Goal: Task Accomplishment & Management: Manage account settings

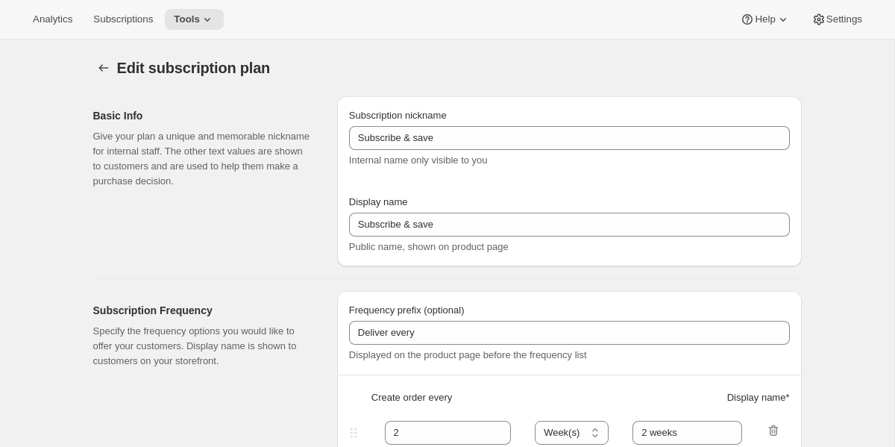
select select "WEEK"
type input "Release Series"
type input "4"
select select "MONTH"
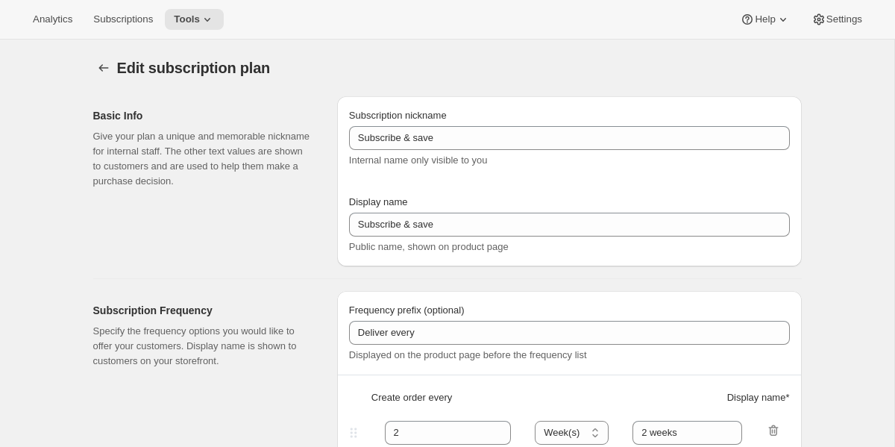
type input "4 months"
type input "Choose how many bottles you want of the Napa Valley Release​, Alexander Valley …"
checkbox input "true"
select select "YEARDAY"
select select "6"
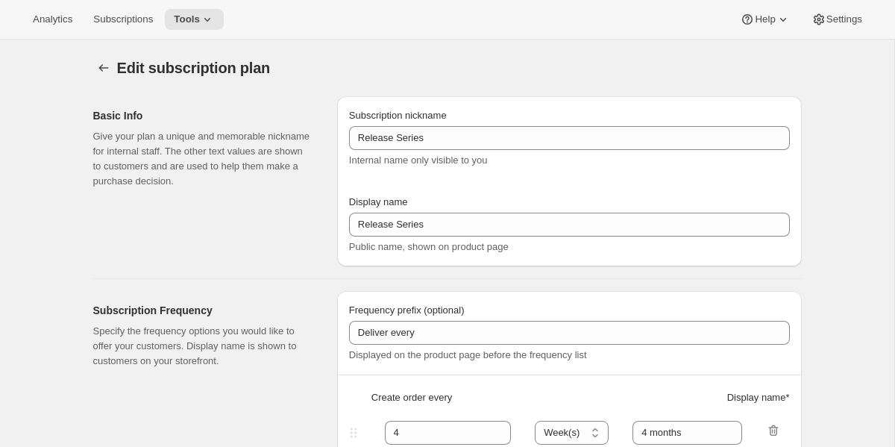
select select "10"
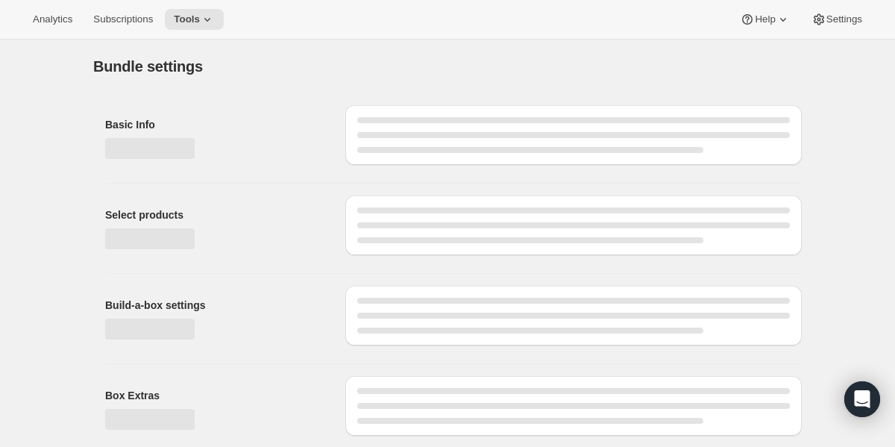
type input "Release Series"
type input "Reserve Club"
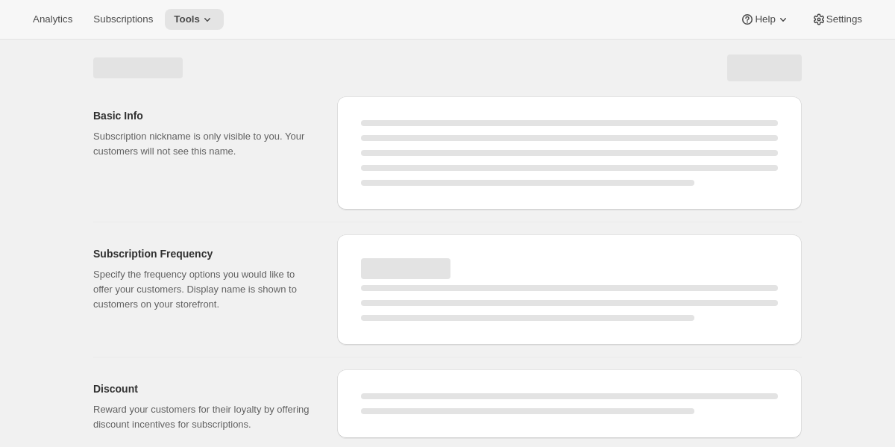
select select "WEEK"
select select "MONTH"
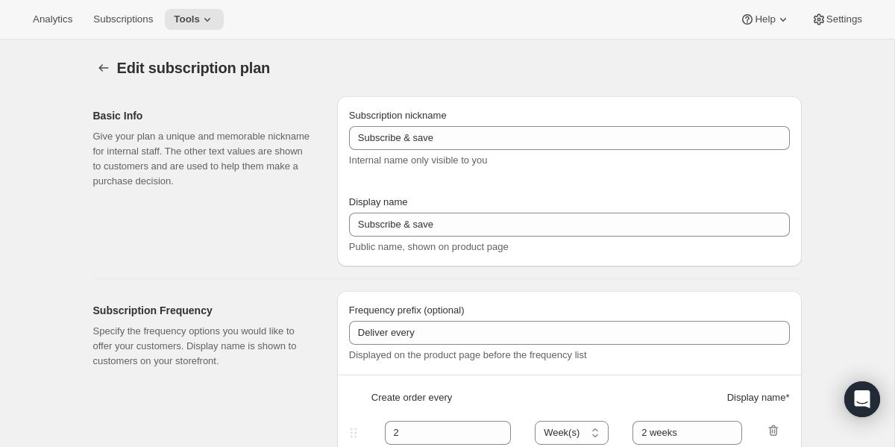
type input "Personal Reserve"
type input "1"
select select "MONTH"
type input "1 month"
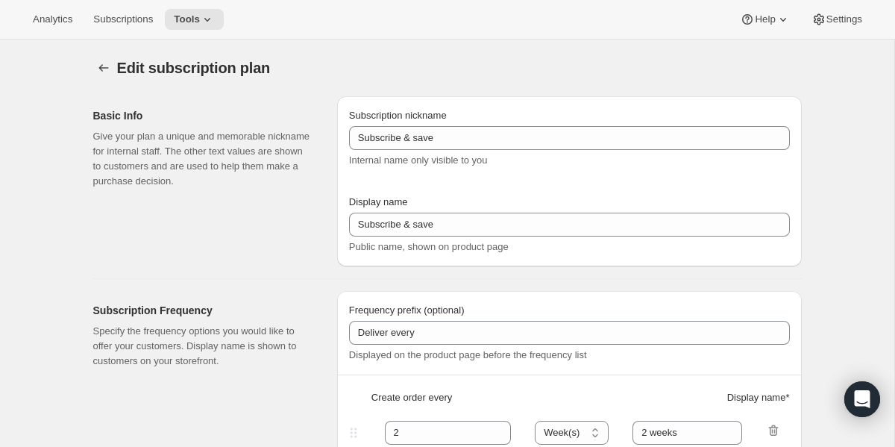
type input "2"
type input "2 Months"
type input "Choose which wines you’d like, how many bottles you’d like of each, and how oft…"
select select "MONTH"
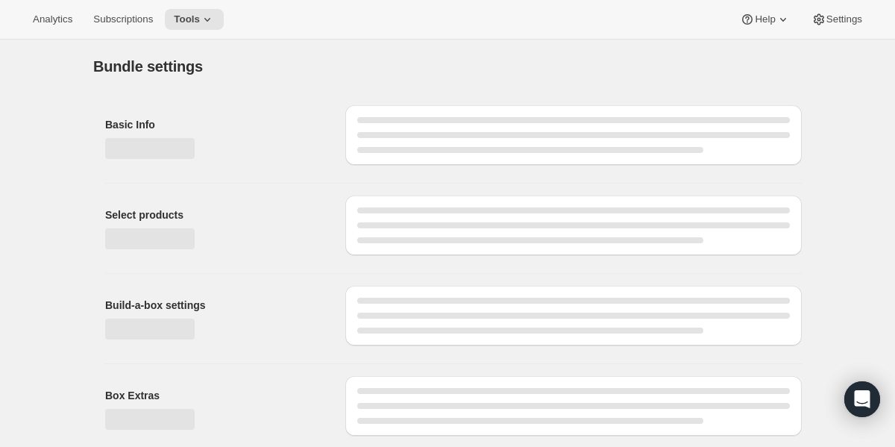
type input "Reserve Club"
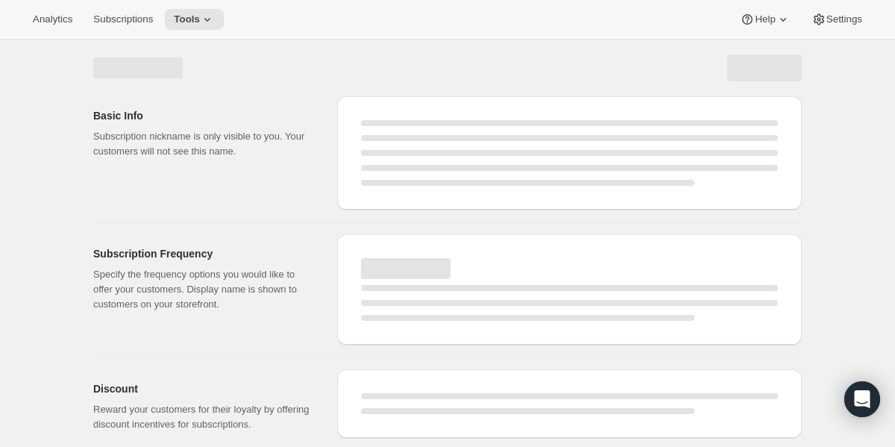
select select "WEEK"
select select "MONTH"
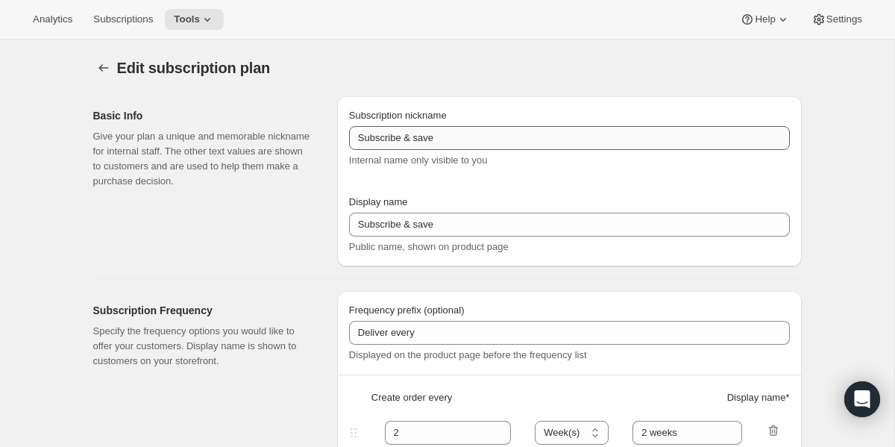
type input "Release Series"
type input "4"
select select "MONTH"
type input "4 months"
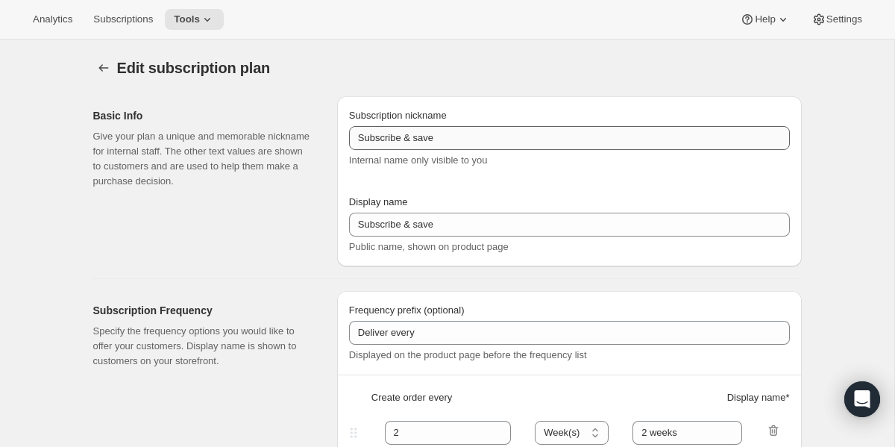
type input "Choose how many bottles you want of the Napa Valley Release​, Alexander Valley …"
checkbox input "true"
select select "YEARDAY"
select select "6"
select select "10"
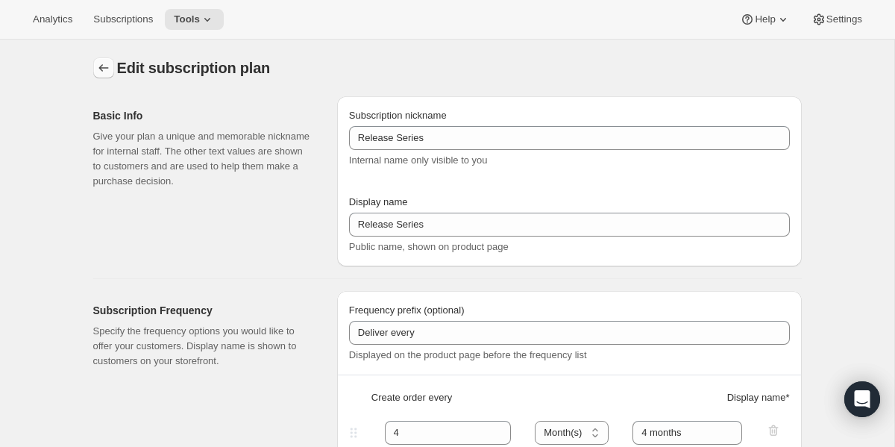
click at [103, 64] on icon "Subscription plans" at bounding box center [103, 67] width 15 height 15
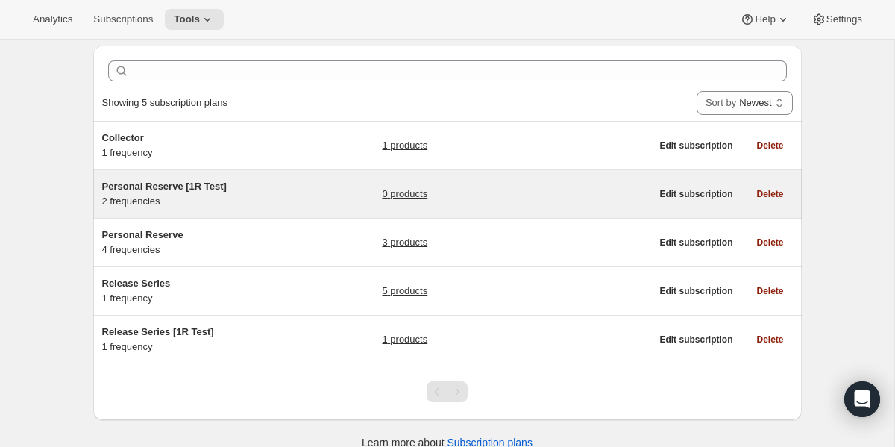
scroll to position [65, 0]
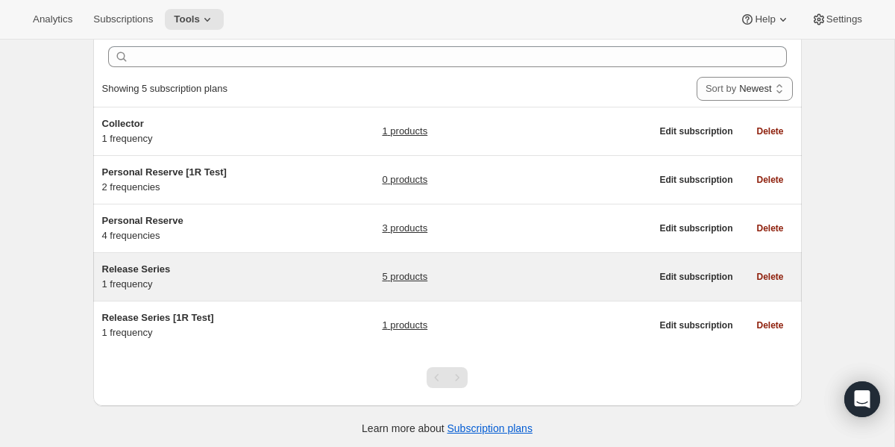
click at [140, 268] on span "Release Series" at bounding box center [136, 268] width 69 height 11
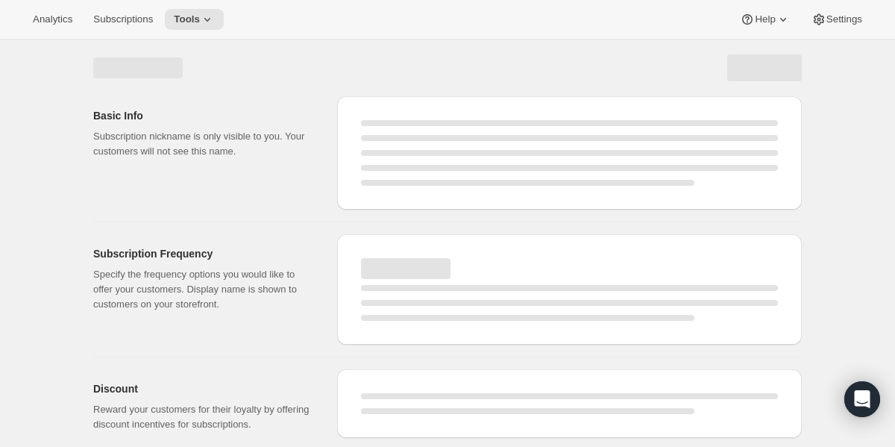
select select "WEEK"
select select "MONTH"
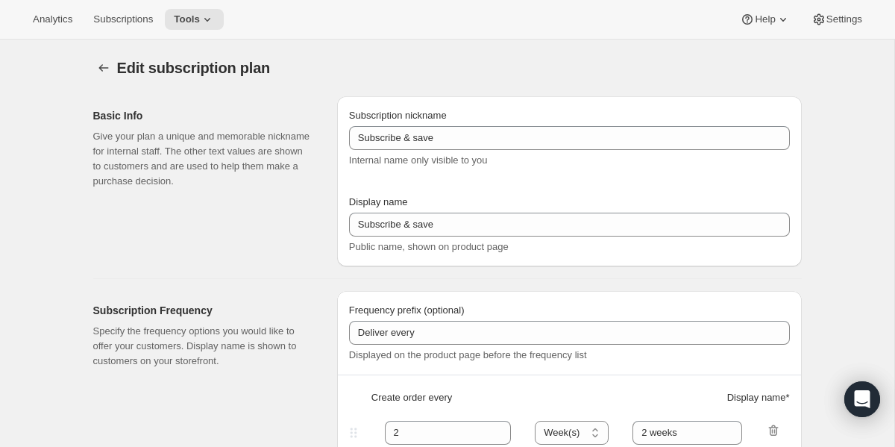
type input "Release Series"
type input "4"
select select "MONTH"
type input "4 months"
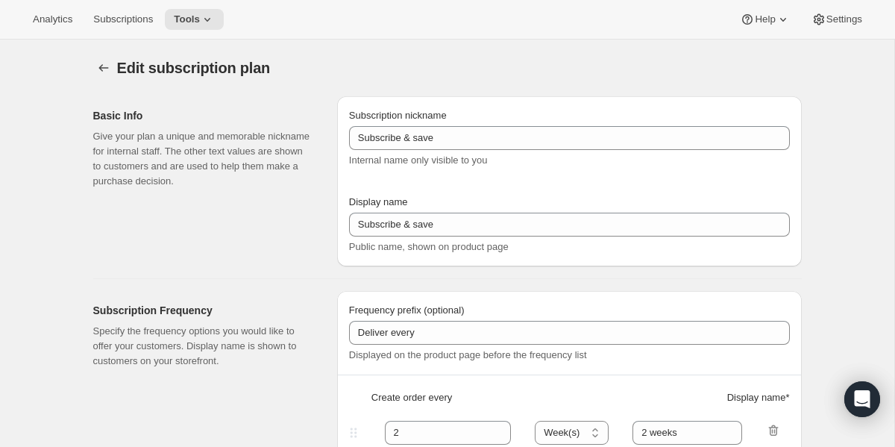
type input "Choose how many bottles you want of the Napa Valley Release​, Alexander Valley …"
checkbox input "true"
select select "YEARDAY"
select select "6"
select select "10"
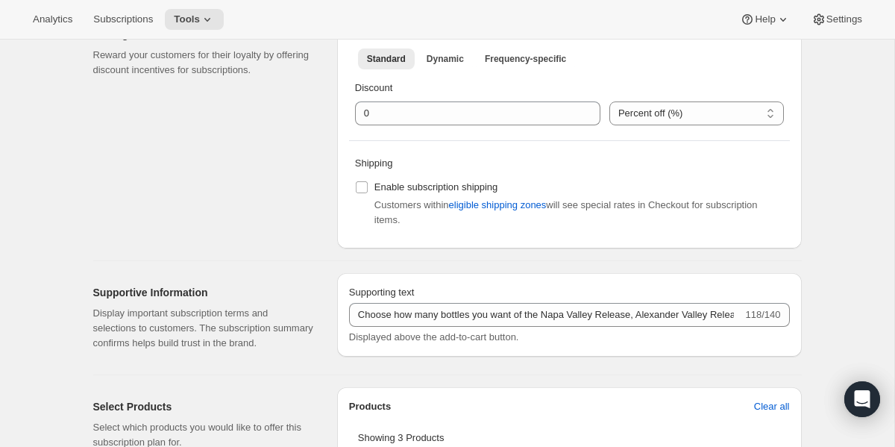
scroll to position [532, 0]
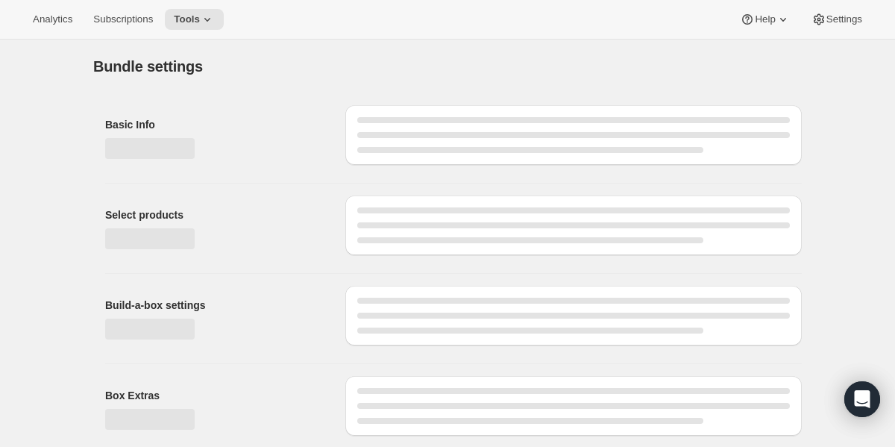
type input "Reserve Club"
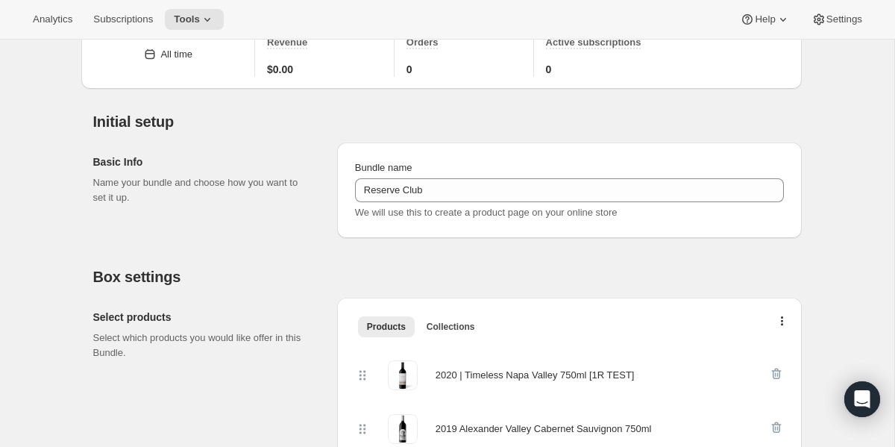
scroll to position [94, 0]
